Goal: Task Accomplishment & Management: Complete application form

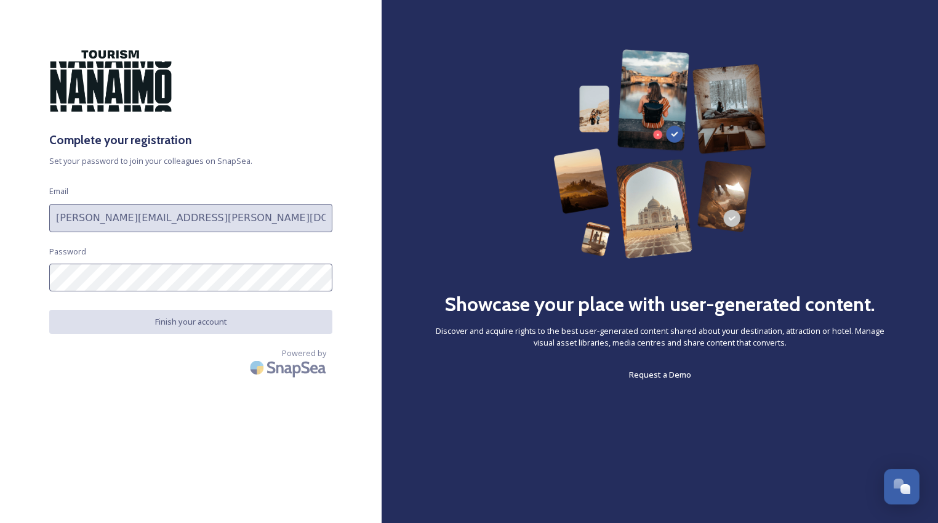
click at [94, 412] on div "Complete your registration Set your password to join your colleagues on SnapSea…" at bounding box center [191, 261] width 382 height 424
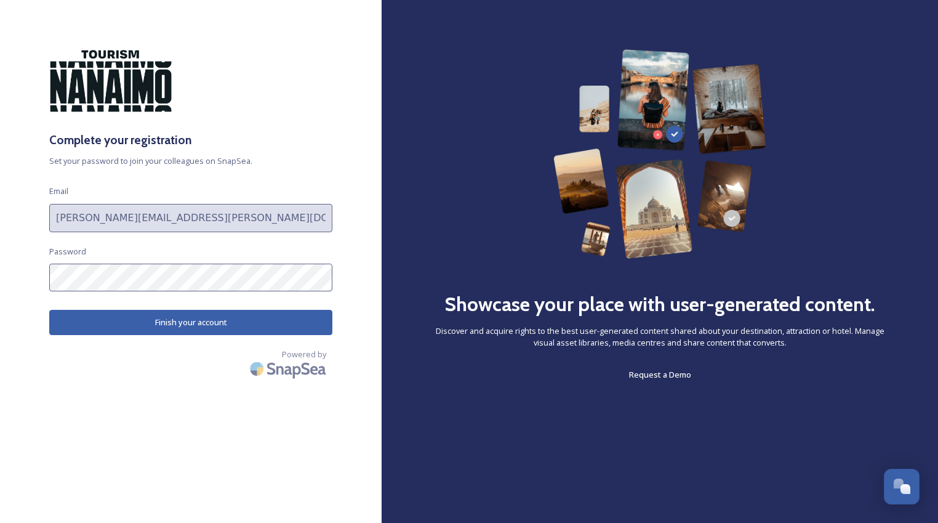
click at [71, 353] on div "Powered by" at bounding box center [190, 366] width 283 height 34
click at [104, 324] on button "Finish your account" at bounding box center [190, 322] width 283 height 25
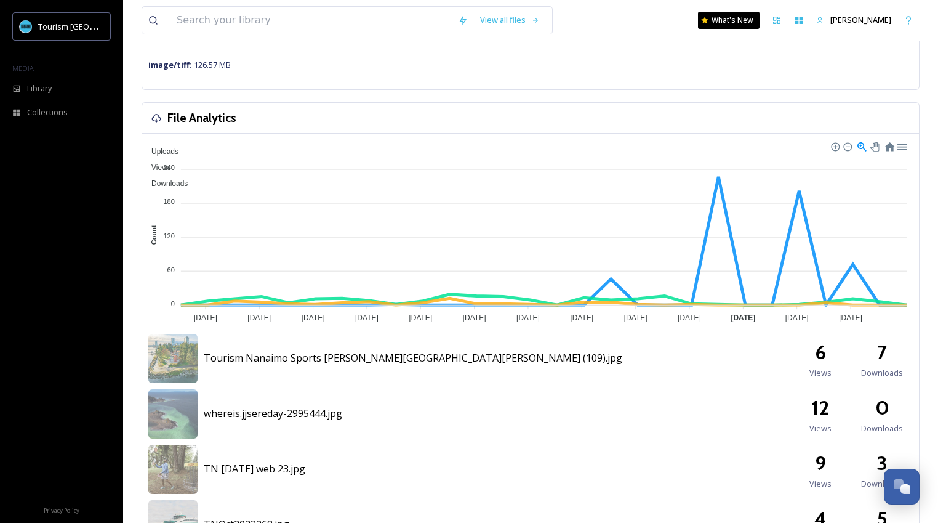
scroll to position [228, 0]
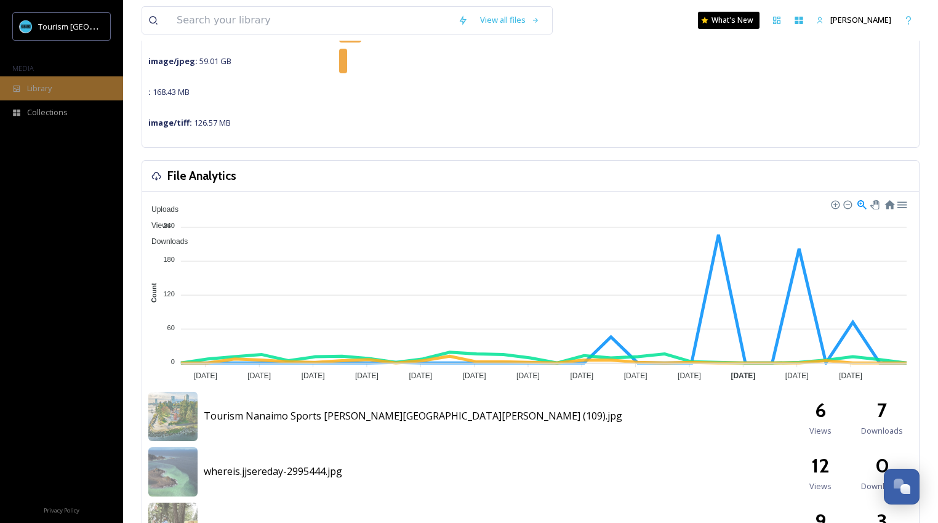
click at [28, 89] on span "Library" at bounding box center [39, 89] width 25 height 12
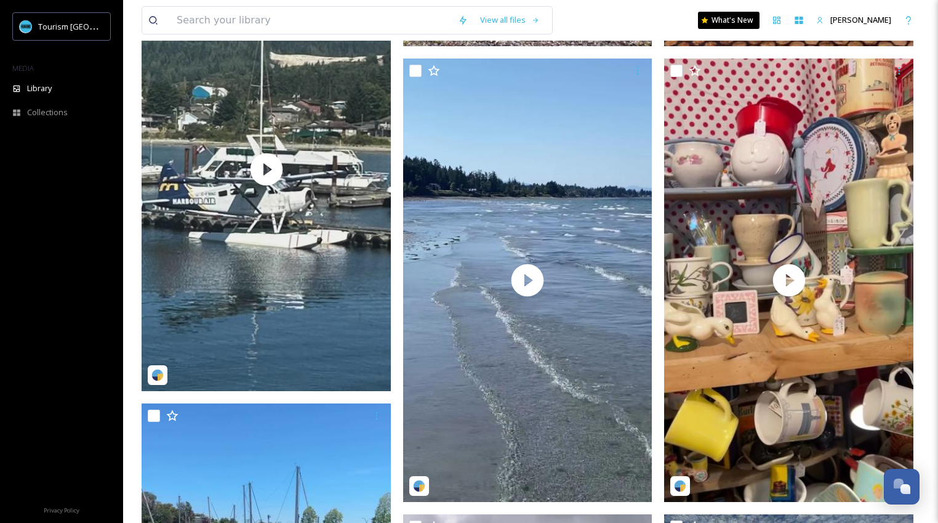
scroll to position [1648, 0]
